Goal: Task Accomplishment & Management: Use online tool/utility

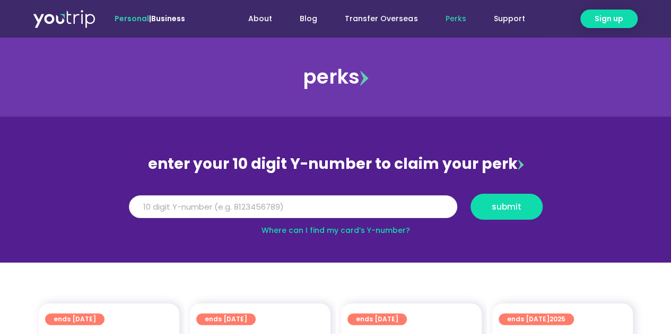
click at [234, 200] on input "Y Number" at bounding box center [293, 207] width 328 height 23
click at [259, 207] on input "Y Number" at bounding box center [293, 207] width 328 height 23
click at [294, 235] on link "Where can I find my card’s Y-number?" at bounding box center [335, 230] width 148 height 11
click at [169, 212] on input "Y Number" at bounding box center [293, 207] width 328 height 23
type input "8163739112"
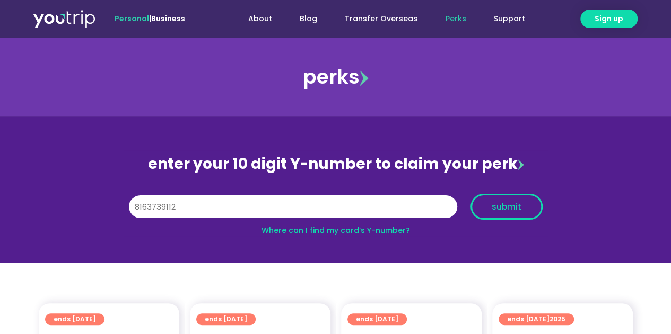
click at [488, 213] on button "submit" at bounding box center [506, 207] width 72 height 26
